Goal: Task Accomplishment & Management: Use online tool/utility

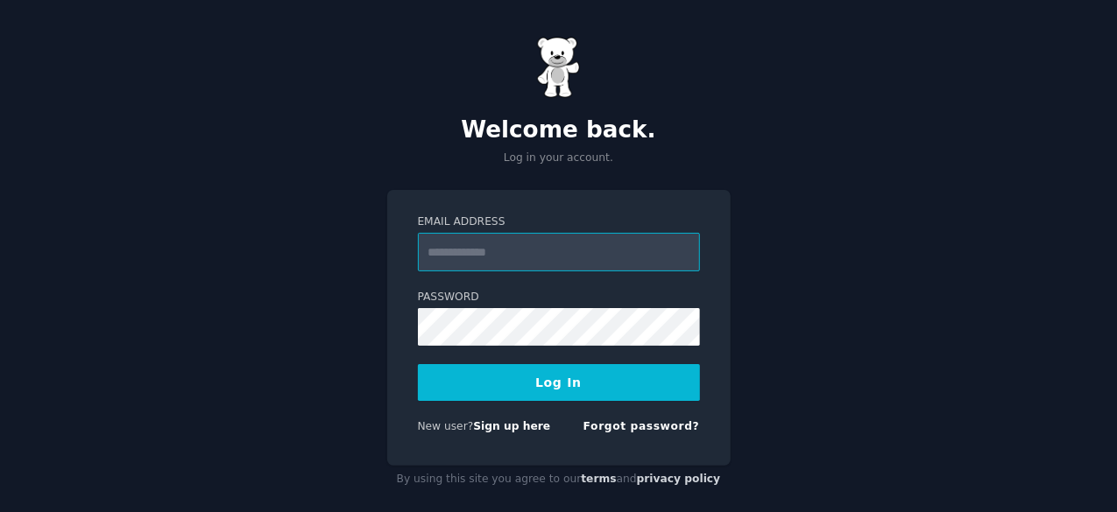
click at [494, 254] on input "Email Address" at bounding box center [559, 252] width 282 height 39
type input "**********"
click at [485, 383] on button "Log In" at bounding box center [559, 382] width 282 height 37
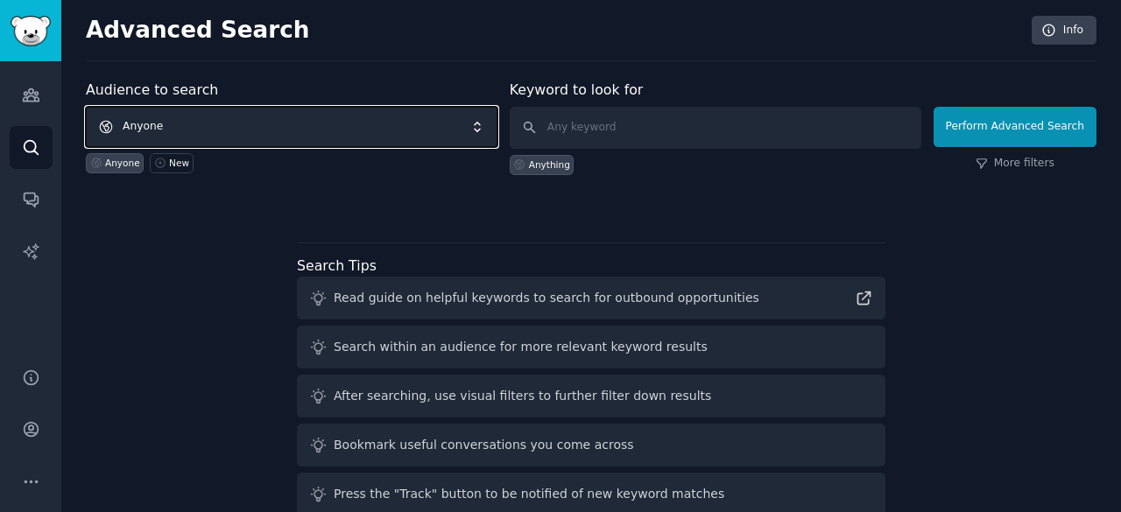
click at [361, 130] on span "Anyone" at bounding box center [292, 127] width 412 height 40
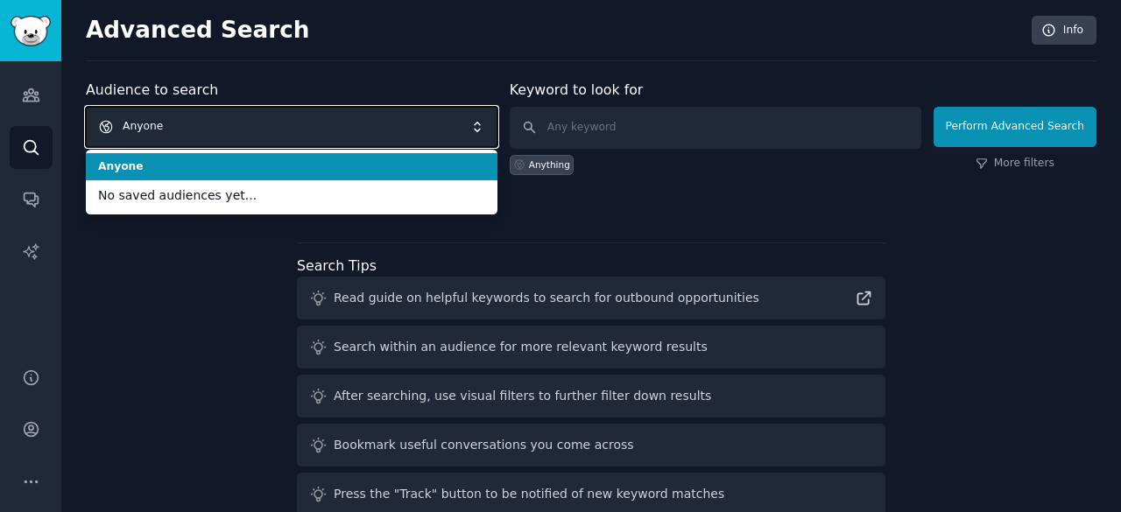
click at [336, 115] on span "Anyone" at bounding box center [292, 127] width 412 height 40
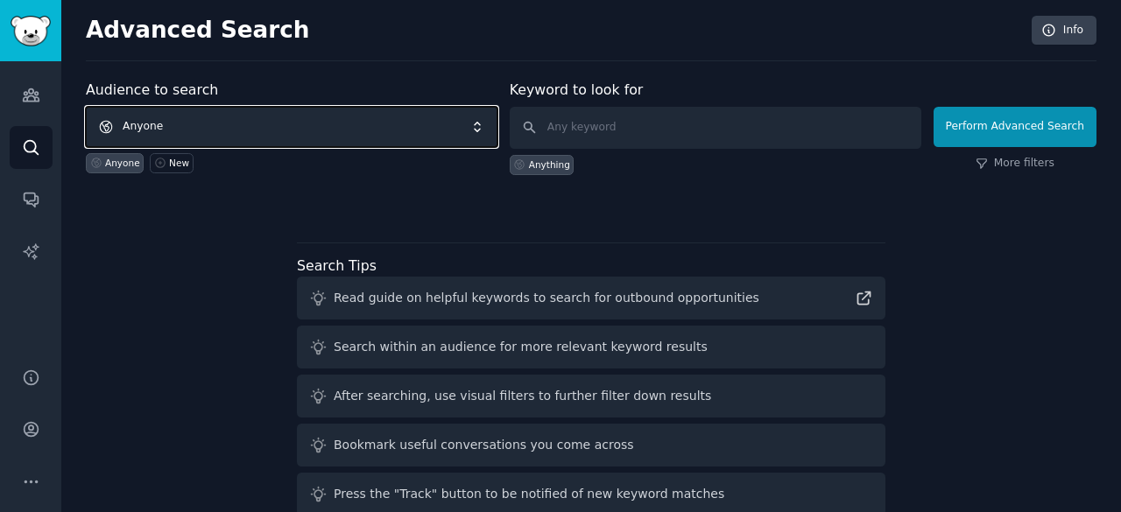
click at [485, 129] on span "Anyone" at bounding box center [292, 127] width 412 height 40
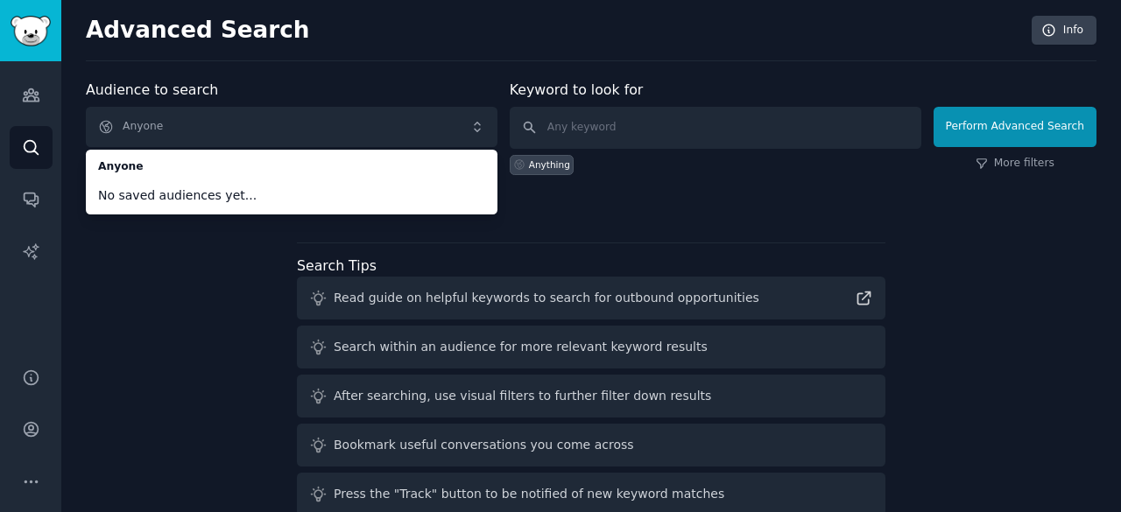
click at [266, 199] on span "No saved audiences yet..." at bounding box center [291, 196] width 387 height 18
click at [38, 76] on link "Audiences" at bounding box center [31, 95] width 43 height 43
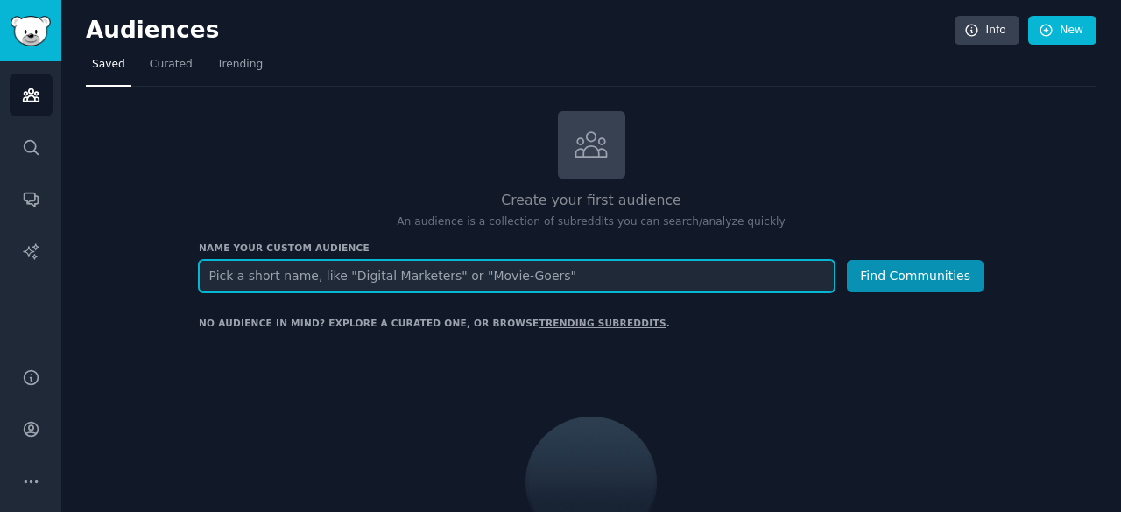
click at [335, 278] on input "text" at bounding box center [517, 276] width 636 height 32
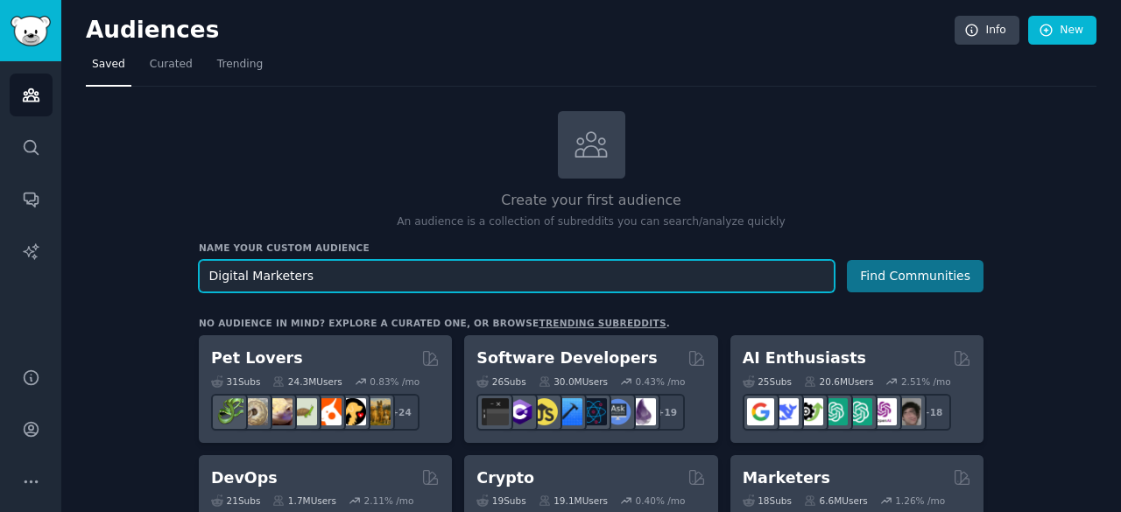
type input "Digital Marketers"
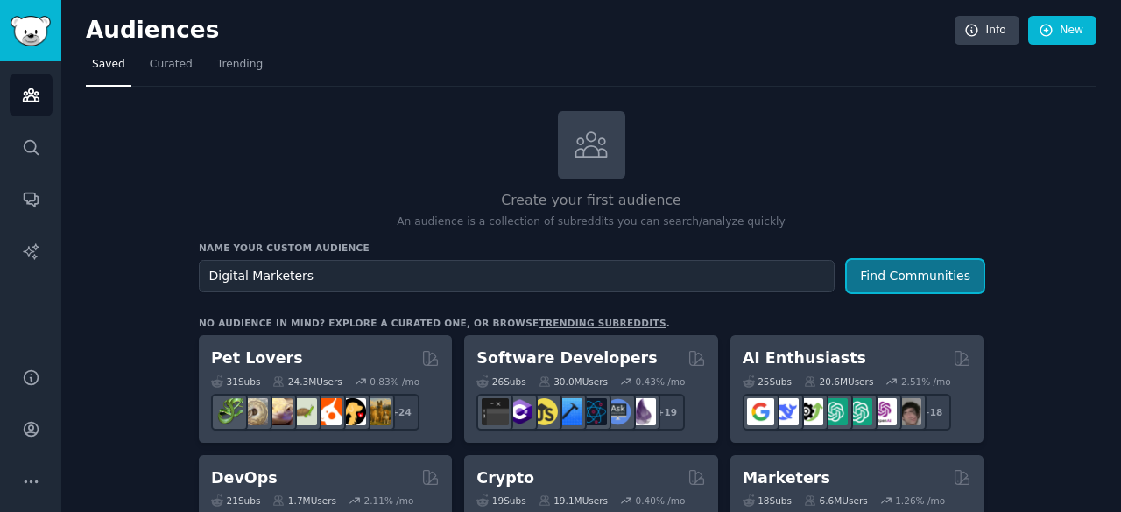
click at [893, 264] on button "Find Communities" at bounding box center [915, 276] width 137 height 32
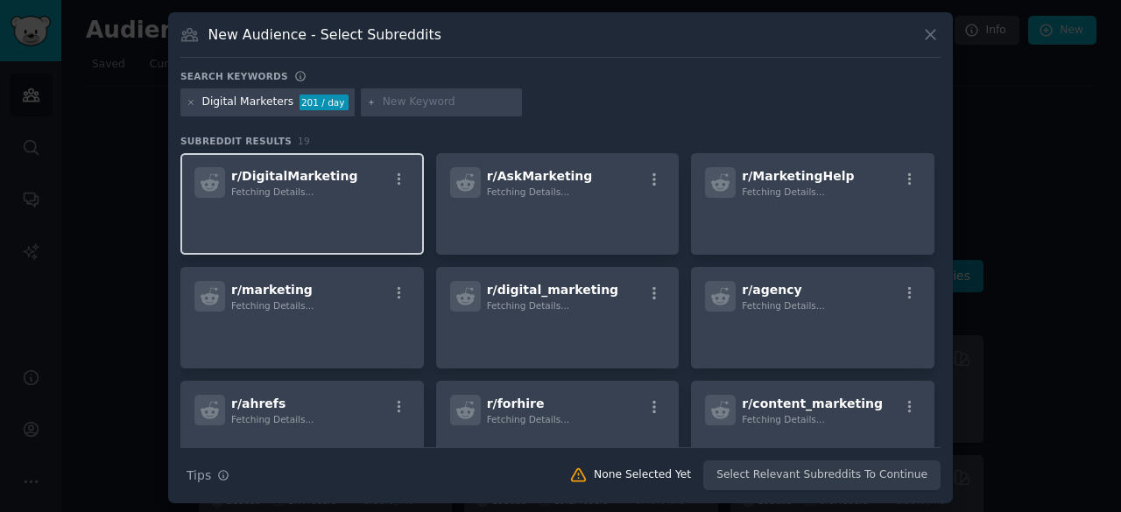
click at [371, 206] on p at bounding box center [301, 222] width 215 height 37
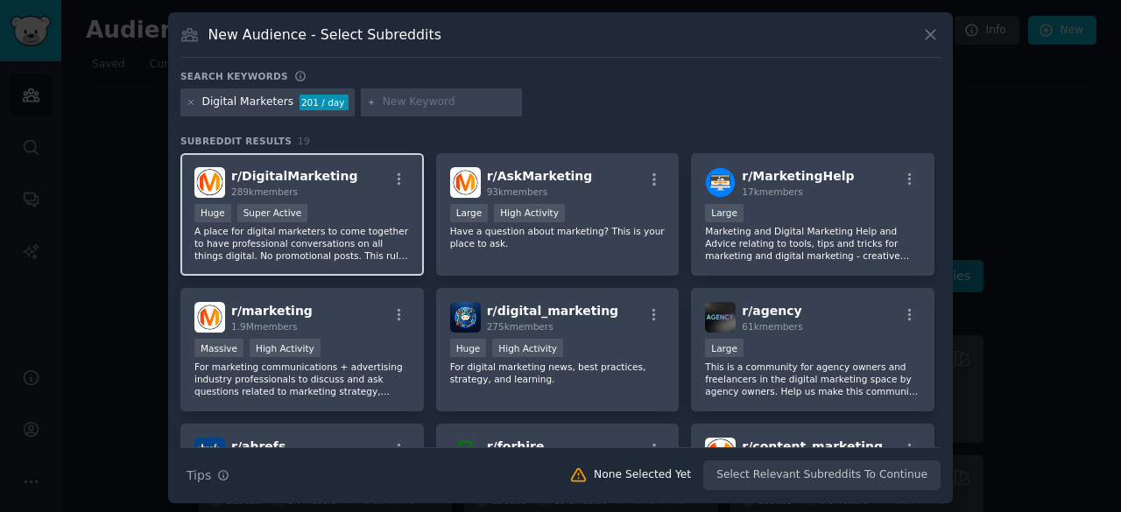
click at [844, 60] on div "New Audience - Select Subreddits Search keywords Digital Marketers 201 / day Su…" at bounding box center [560, 257] width 785 height 491
click at [338, 264] on div "r/ DigitalMarketing 289k members Huge Super Active A place for digital marketer…" at bounding box center [301, 214] width 243 height 123
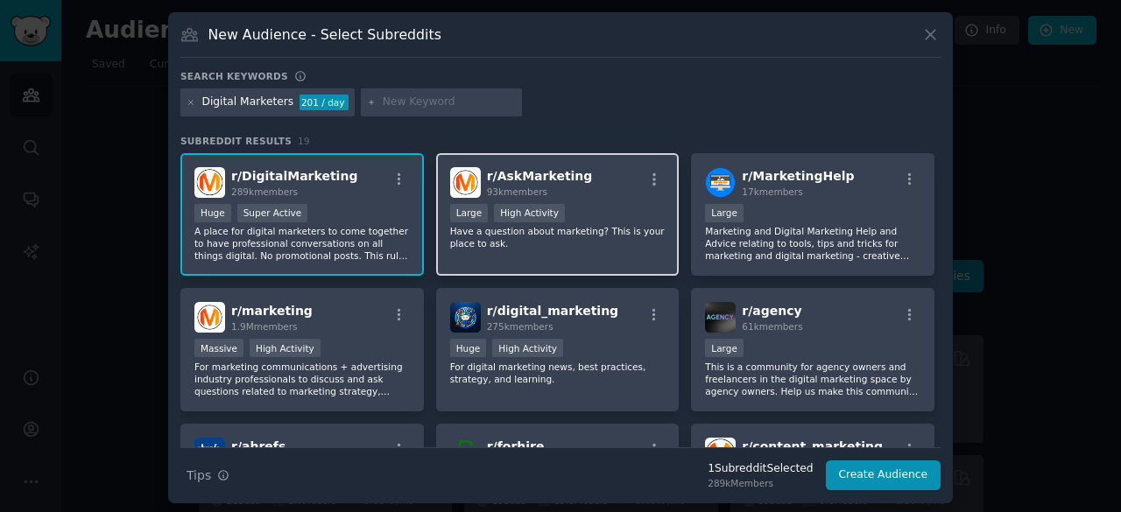
click at [555, 234] on p "Have a question about marketing? This is your place to ask." at bounding box center [557, 237] width 215 height 25
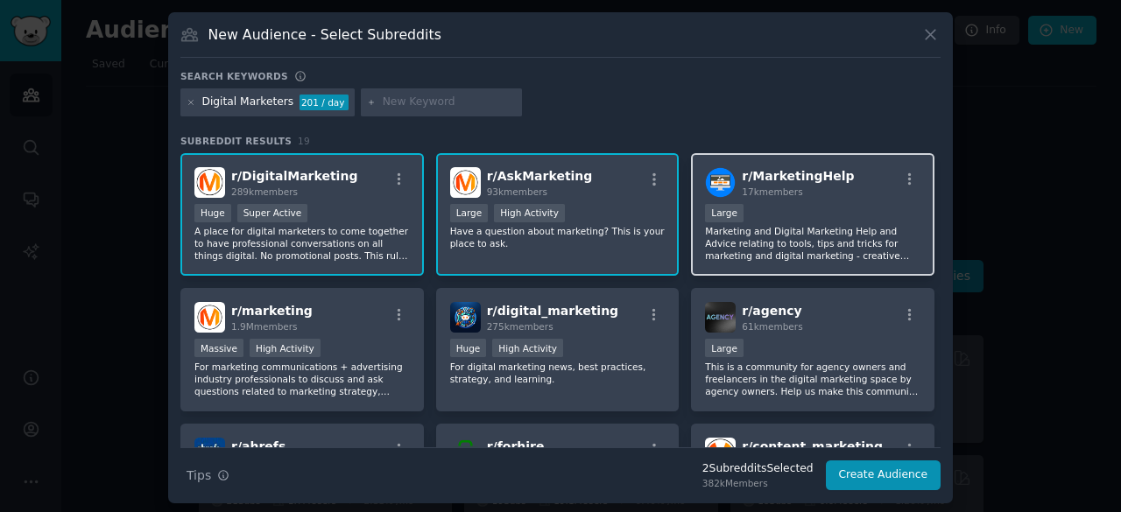
click at [787, 222] on div "10,000 - 100,000 members Large" at bounding box center [812, 215] width 215 height 22
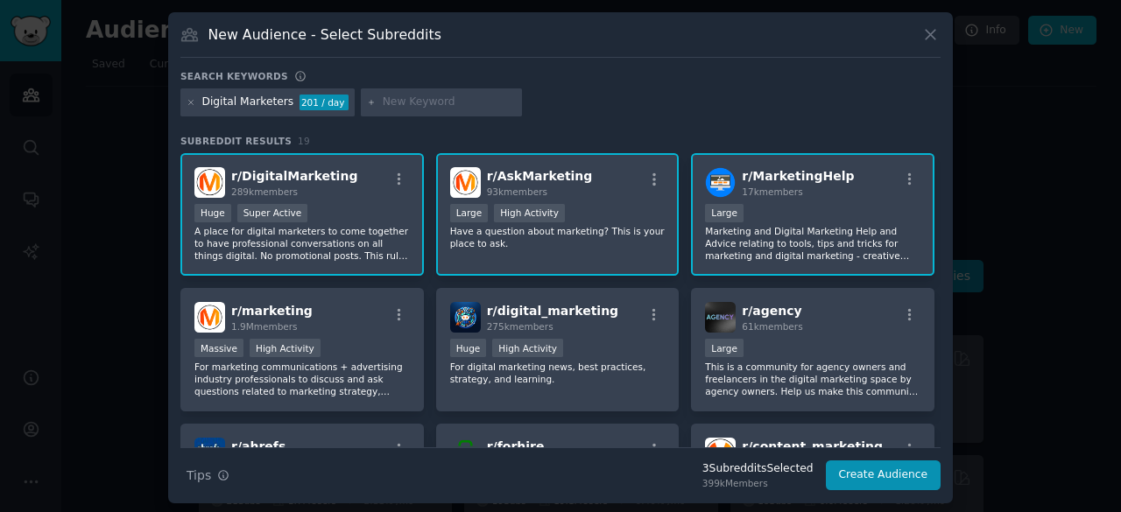
click at [787, 222] on div "10,000 - 100,000 members Large" at bounding box center [812, 215] width 215 height 22
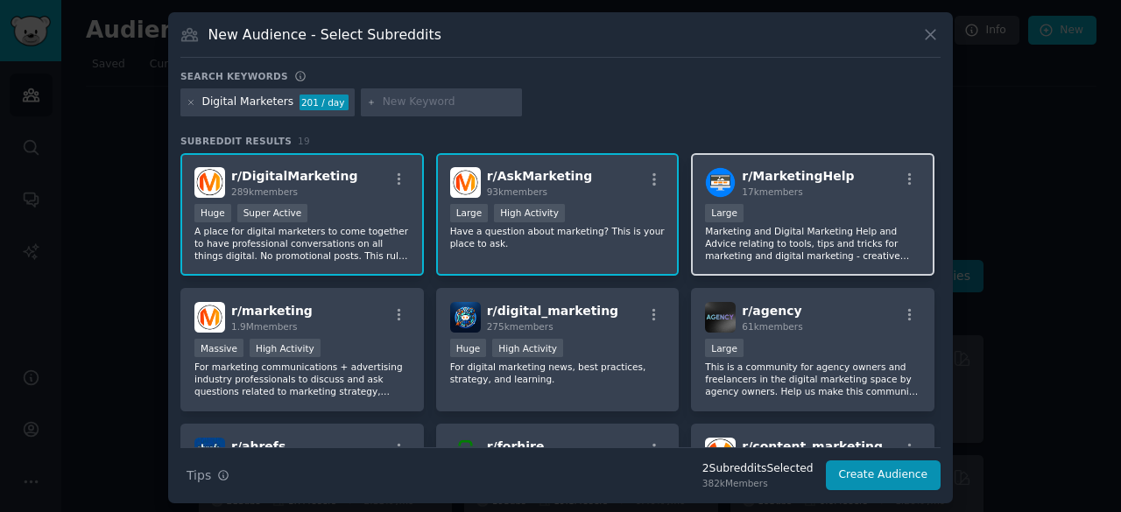
click at [816, 201] on div "r/ MarketingHelp 17k members 10,000 - 100,000 members Large Marketing and Digit…" at bounding box center [812, 214] width 243 height 123
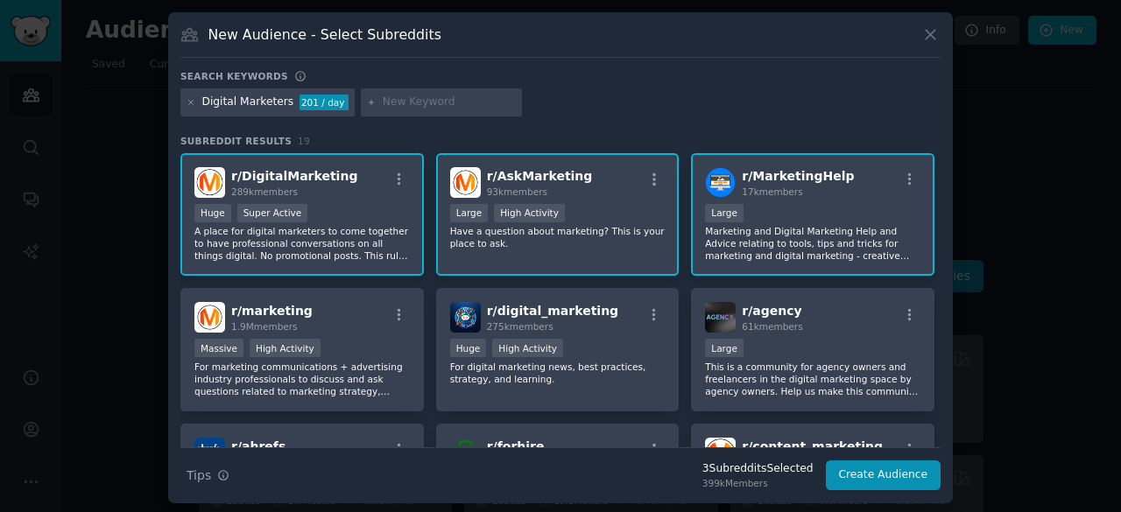
click at [816, 201] on div "r/ MarketingHelp 17k members 10,000 - 100,000 members Large Marketing and Digit…" at bounding box center [812, 214] width 243 height 123
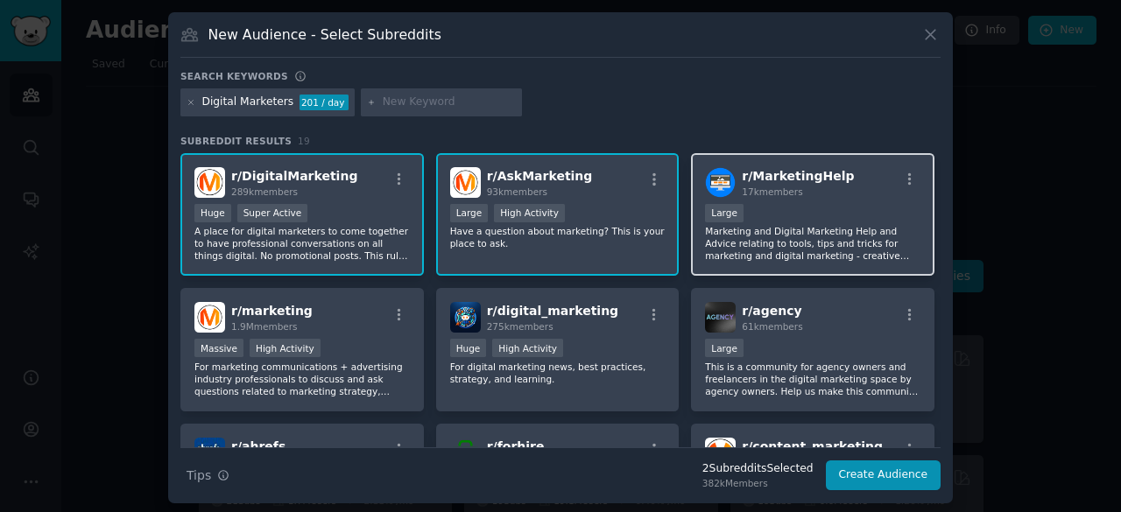
click at [699, 185] on div "r/ MarketingHelp 17k members 10,000 - 100,000 members Large Marketing and Digit…" at bounding box center [812, 214] width 243 height 123
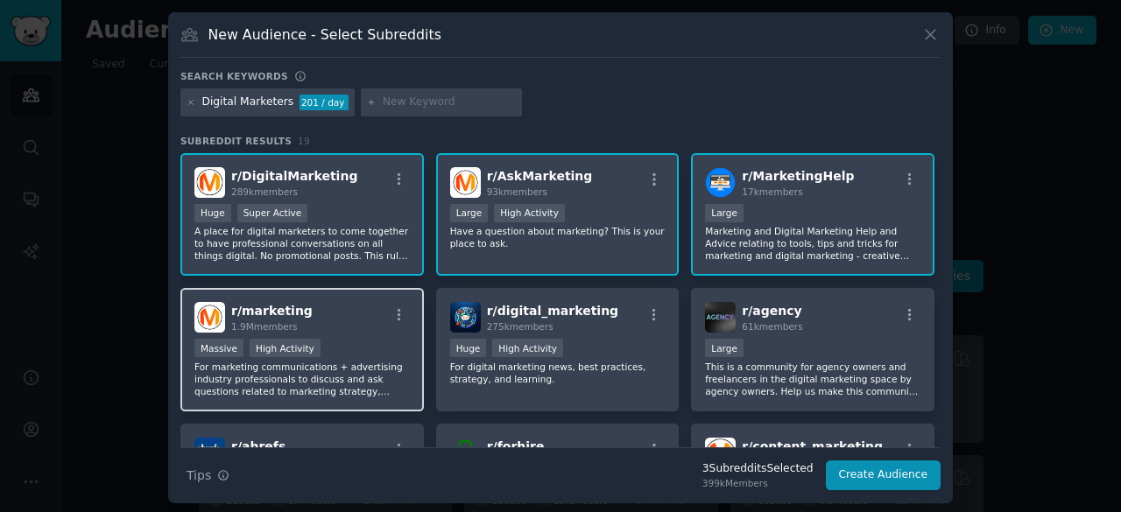
click at [252, 378] on p "For marketing communications + advertising industry professionals to discuss an…" at bounding box center [301, 379] width 215 height 37
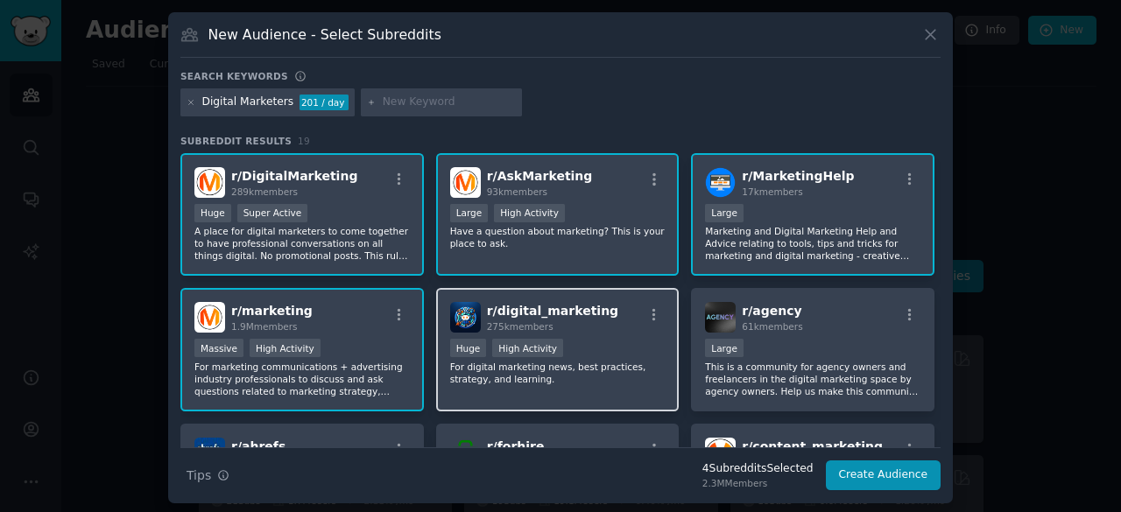
click at [604, 351] on div ">= 80th percentile for submissions / day Huge High Activity" at bounding box center [557, 350] width 215 height 22
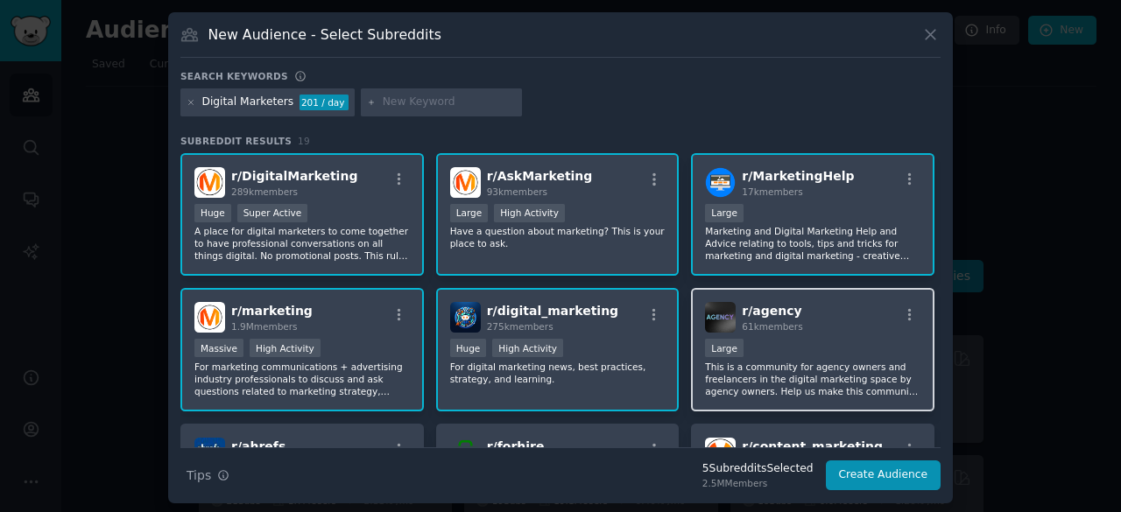
click at [802, 339] on div "10,000 - 100,000 members Large" at bounding box center [812, 350] width 215 height 22
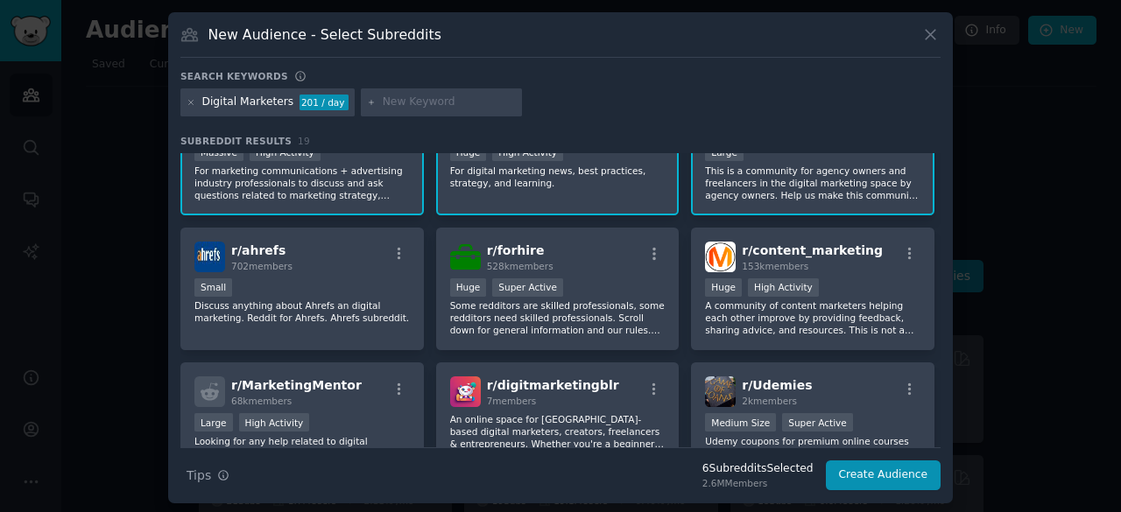
scroll to position [197, 0]
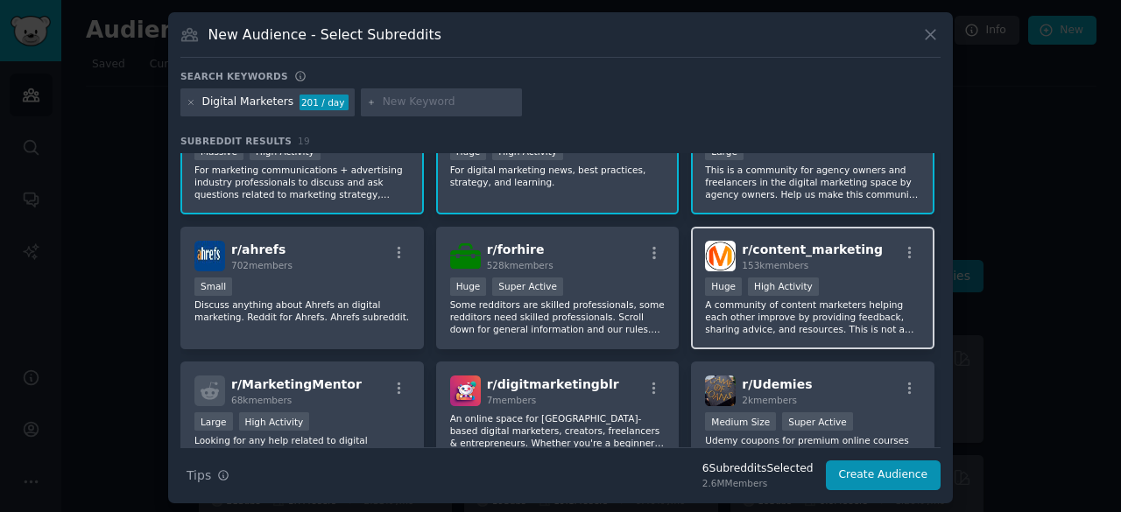
click at [799, 319] on p "A community of content marketers helping each other improve by providing feedba…" at bounding box center [812, 317] width 215 height 37
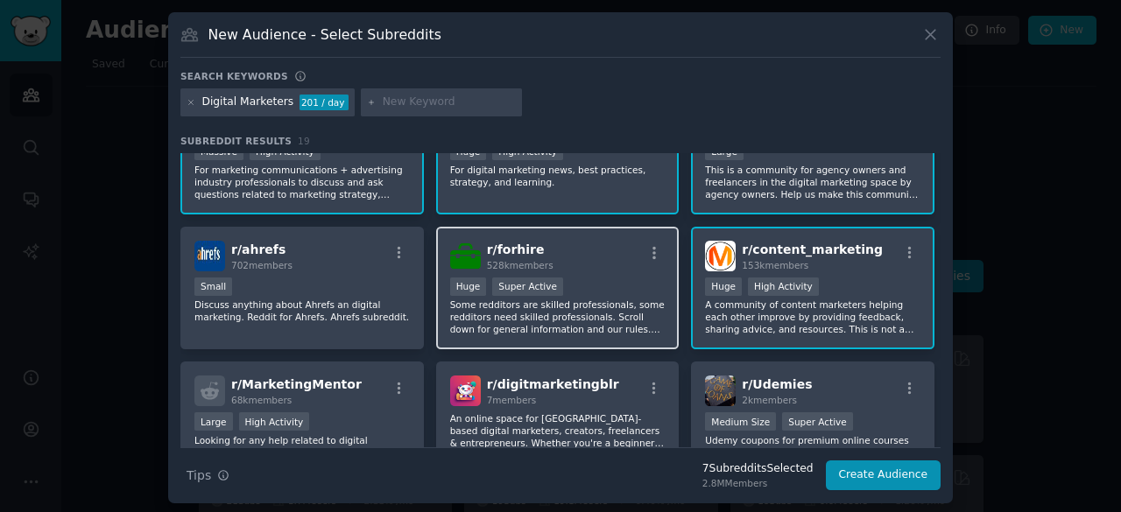
click at [582, 323] on p "Some redditors are skilled professionals, some redditors need skilled professio…" at bounding box center [557, 317] width 215 height 37
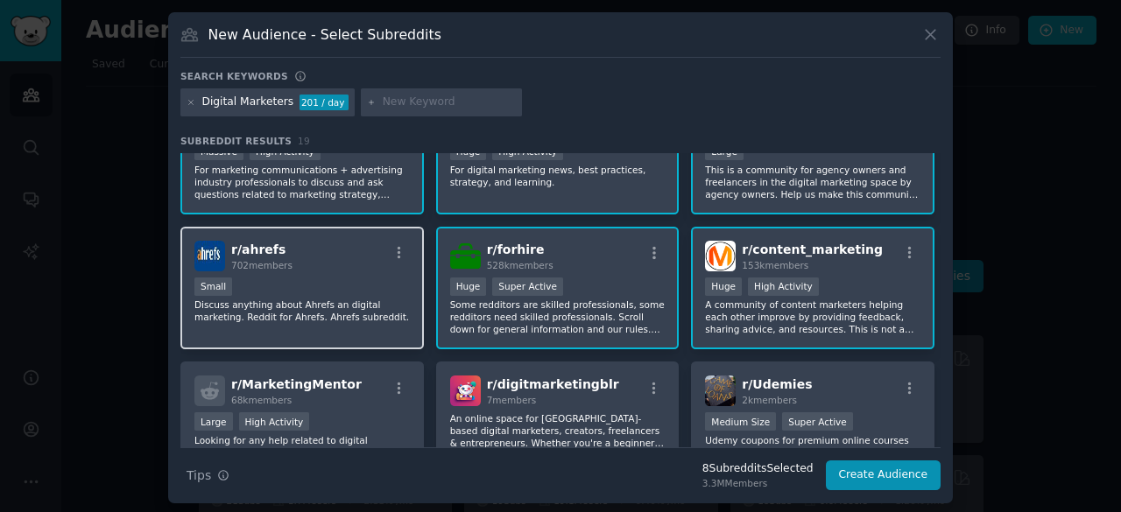
click at [342, 315] on p "Discuss anything about Ahrefs an digital marketing. Reddit for Ahrefs. Ahrefs s…" at bounding box center [301, 311] width 215 height 25
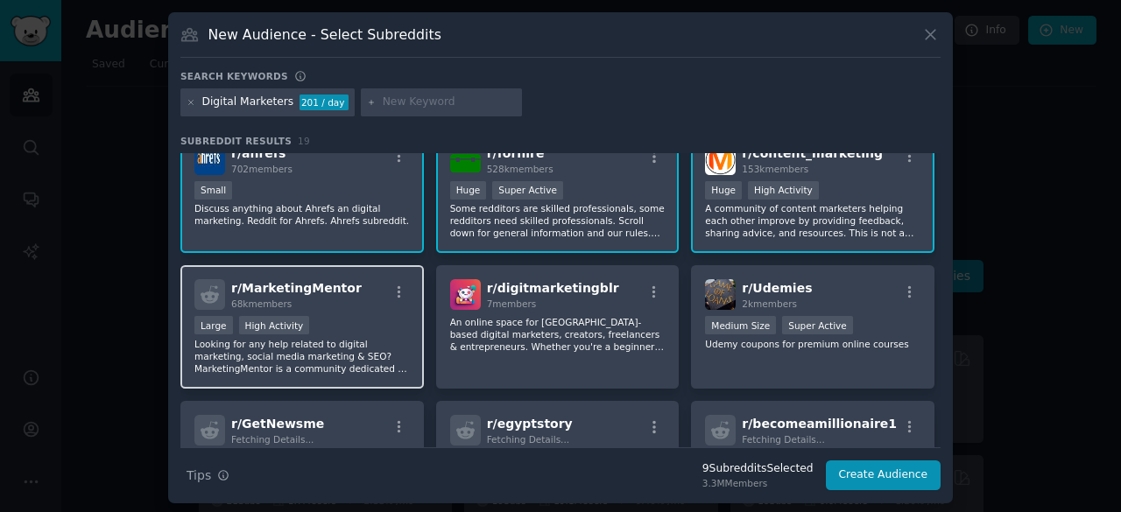
scroll to position [295, 0]
click at [386, 325] on div "Large High Activity" at bounding box center [301, 325] width 215 height 22
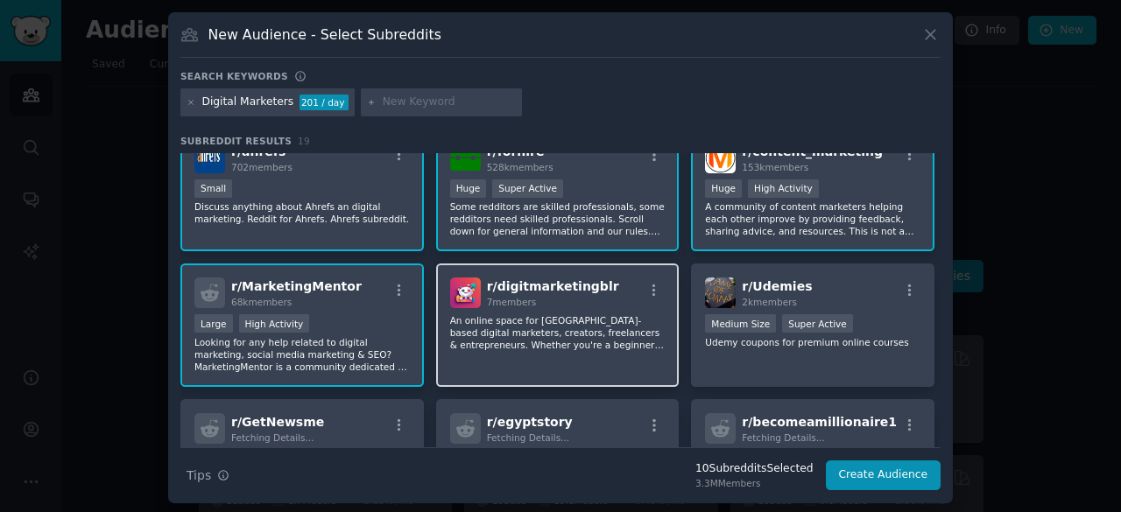
click at [540, 323] on p "An online space for Bangalore-based digital marketers, creators, freelancers & …" at bounding box center [557, 332] width 215 height 37
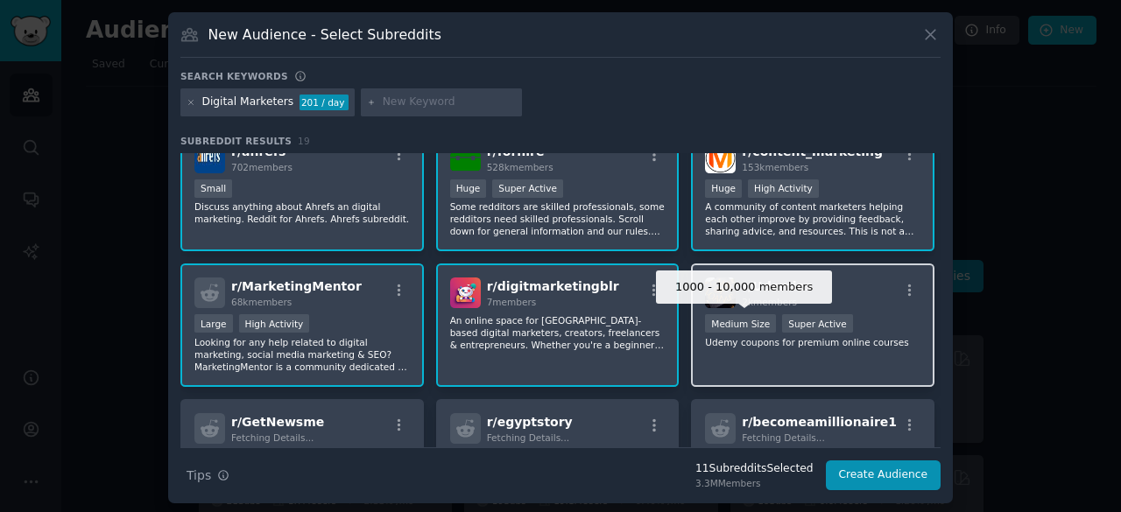
click at [757, 325] on div "Medium Size" at bounding box center [740, 323] width 71 height 18
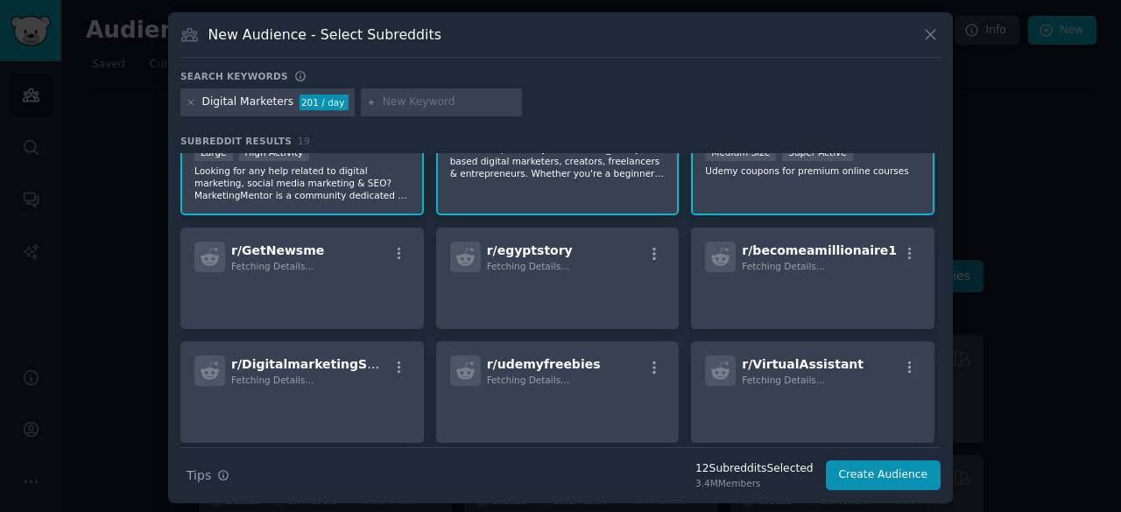
scroll to position [468, 0]
click at [887, 469] on button "Create Audience" at bounding box center [884, 476] width 116 height 30
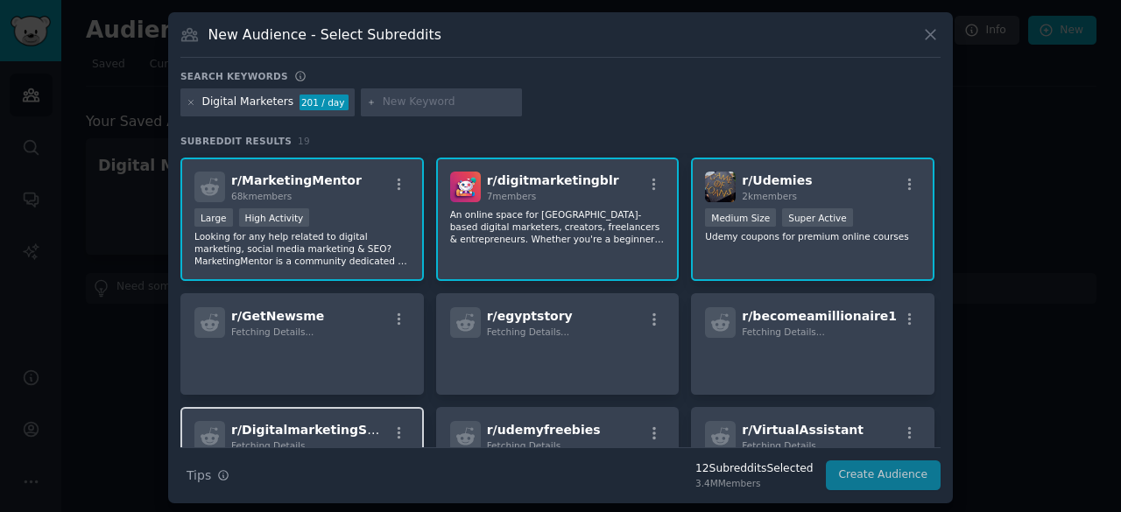
scroll to position [356, 0]
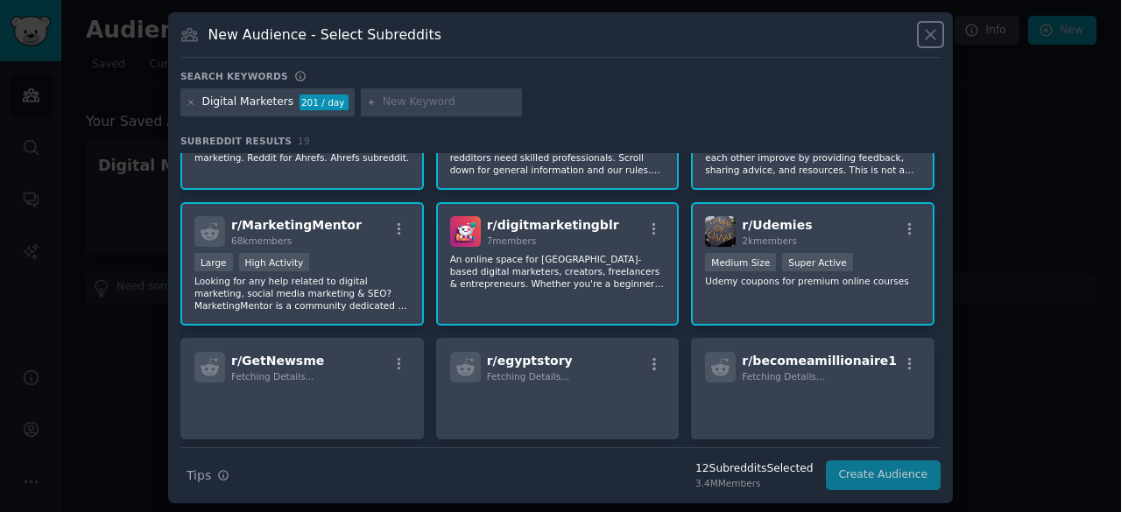
click at [921, 39] on icon at bounding box center [930, 34] width 18 height 18
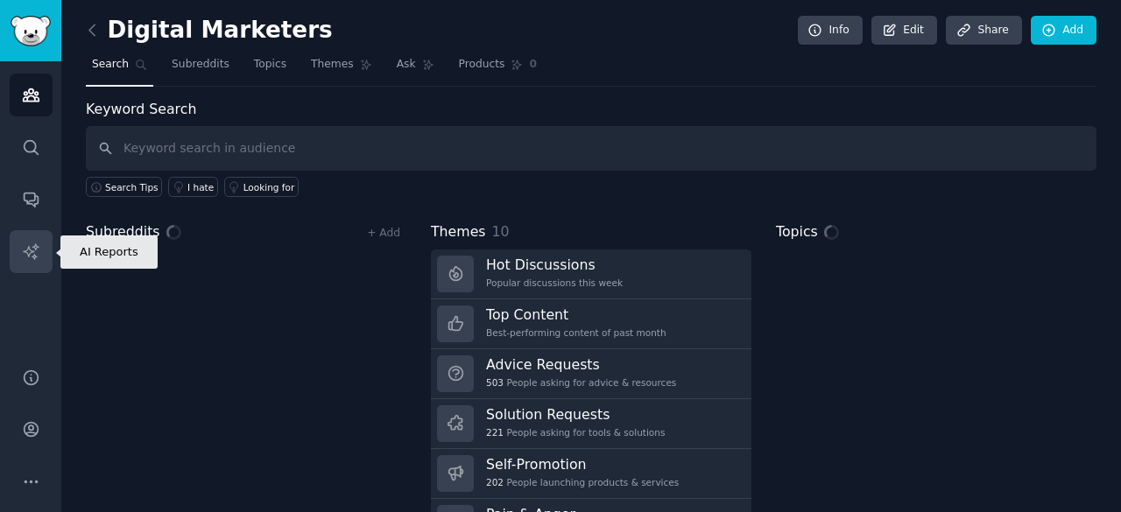
click at [32, 237] on link "AI Reports" at bounding box center [31, 251] width 43 height 43
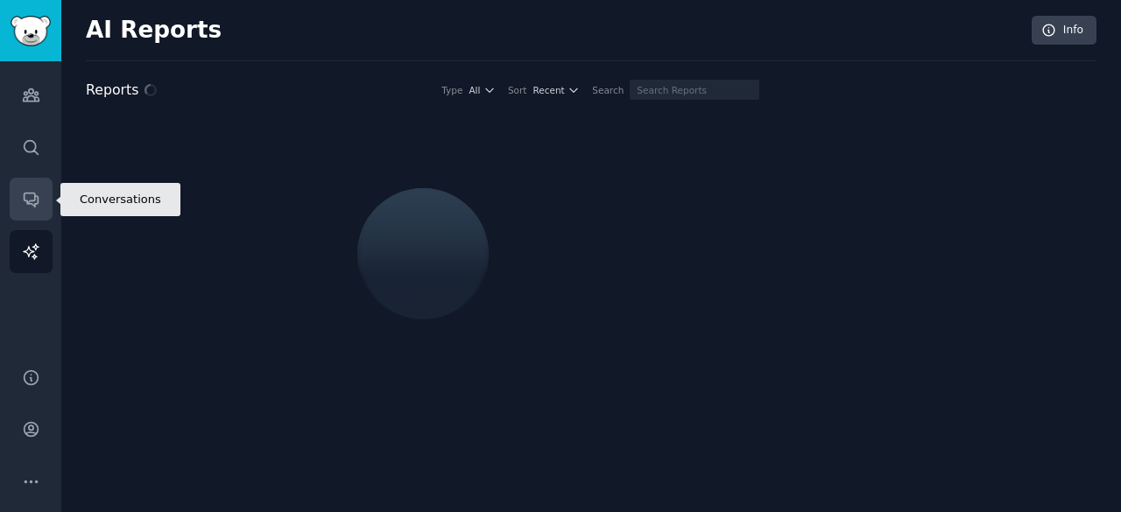
click at [32, 180] on link "Conversations" at bounding box center [31, 199] width 43 height 43
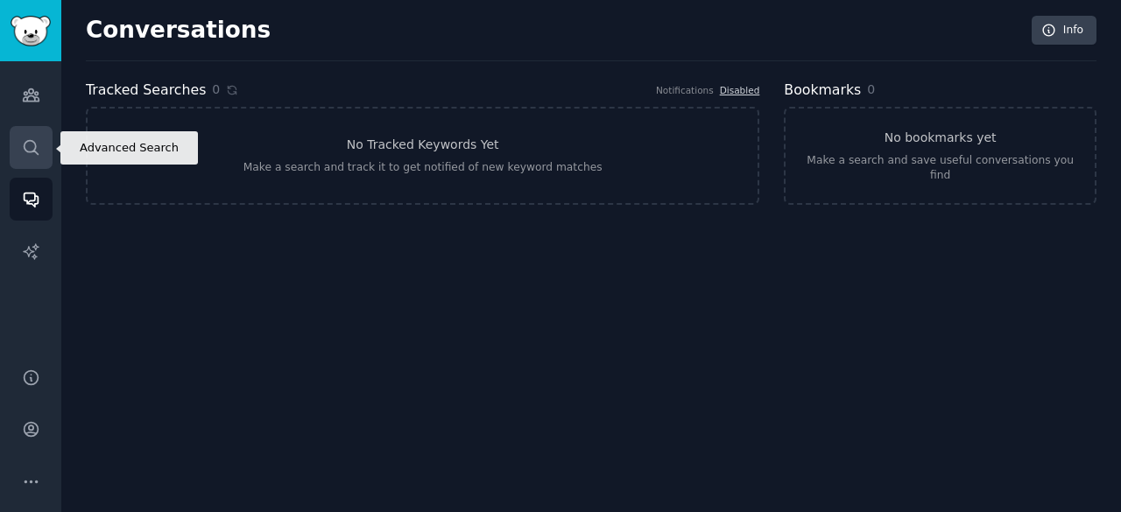
click at [22, 148] on icon "Sidebar" at bounding box center [31, 147] width 18 height 18
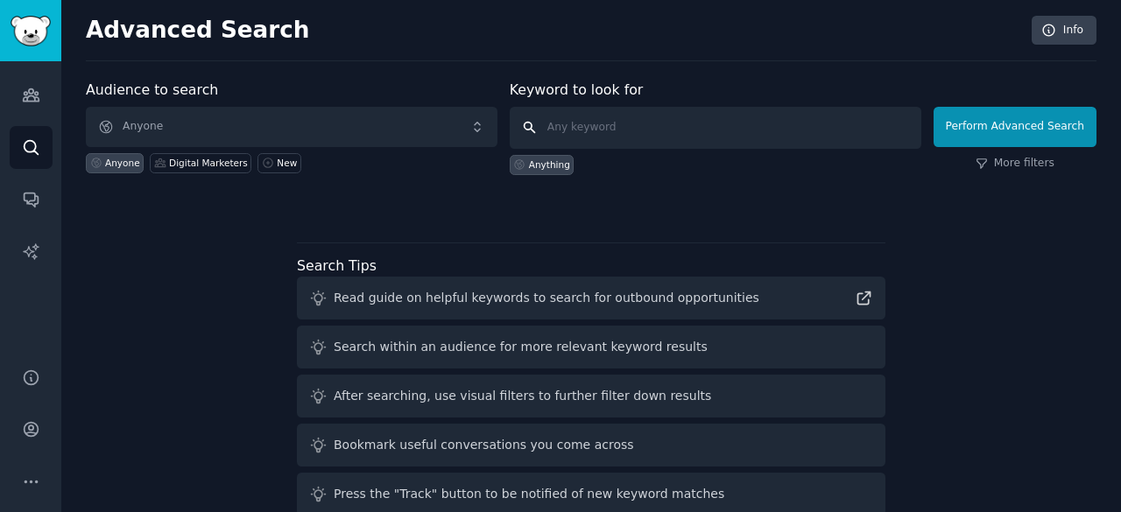
click at [625, 123] on input "text" at bounding box center [716, 128] width 412 height 42
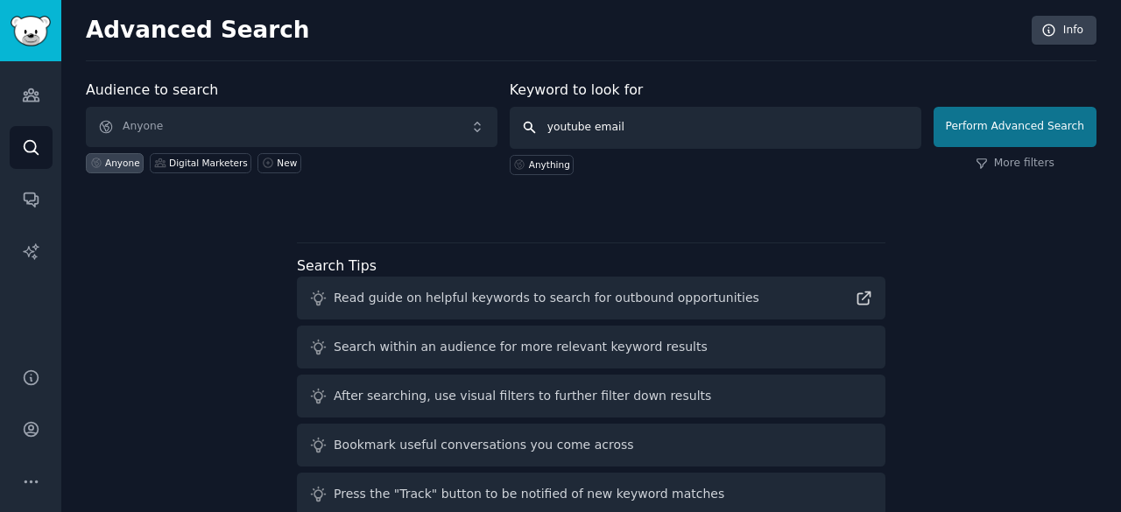
type input "youtube email"
click at [997, 121] on button "Perform Advanced Search" at bounding box center [1015, 127] width 163 height 40
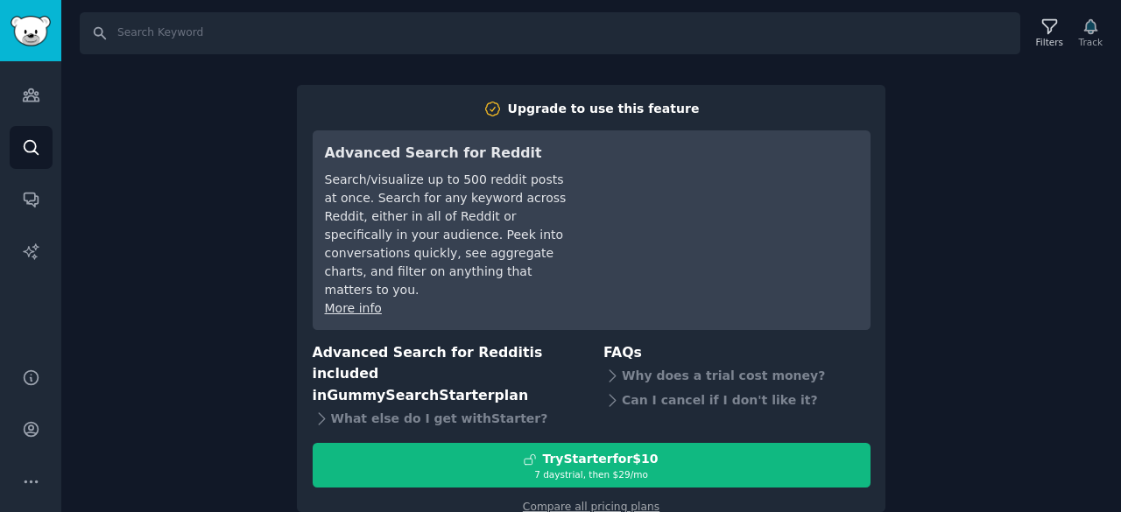
click at [953, 234] on div "Search Filters Track Upgrade to use this feature Advanced Search for Reddit Sea…" at bounding box center [591, 256] width 1060 height 512
